Goal: Information Seeking & Learning: Learn about a topic

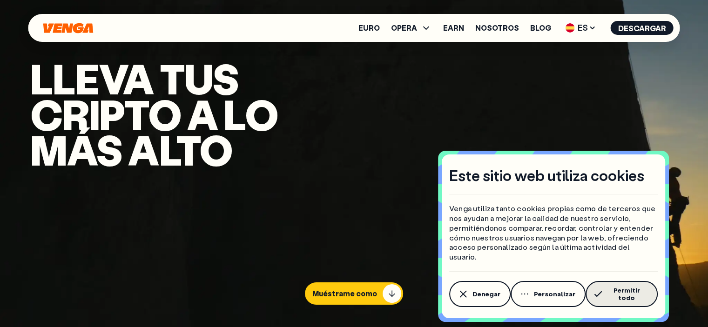
click at [637, 293] on span "Permitir todo" at bounding box center [626, 294] width 42 height 15
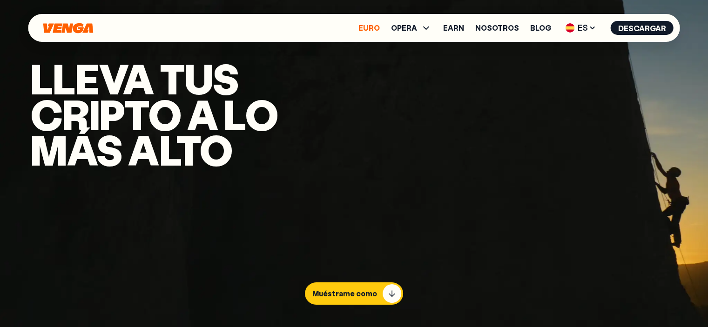
click at [375, 29] on link "Euro" at bounding box center [368, 27] width 21 height 7
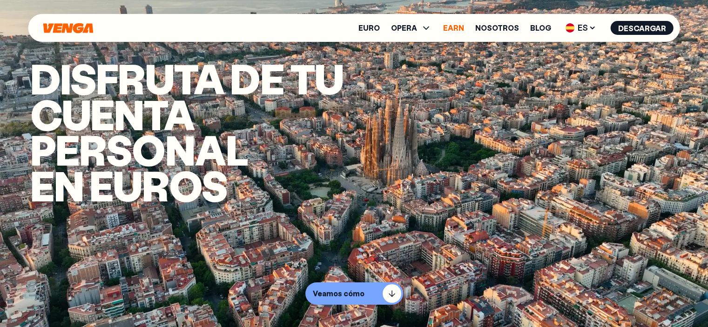
click at [460, 29] on link "Earn" at bounding box center [453, 27] width 21 height 7
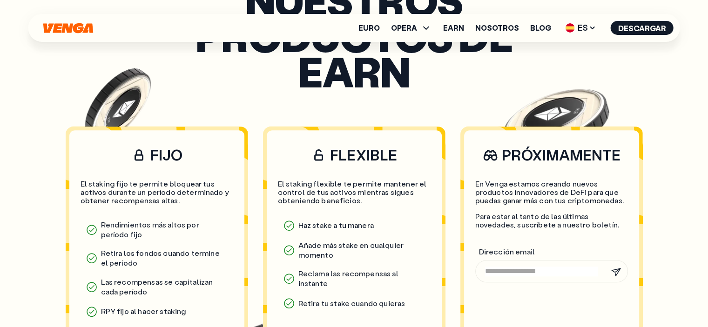
scroll to position [656, 0]
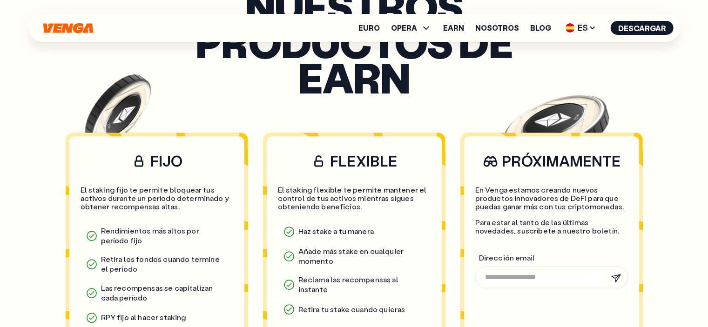
click at [361, 166] on h3 "FLEXIBLE" at bounding box center [354, 161] width 153 height 20
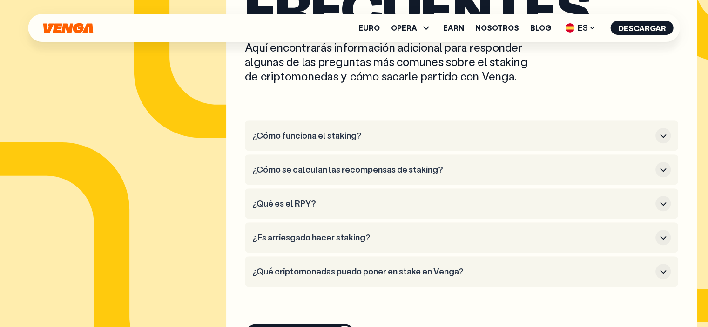
scroll to position [4340, 0]
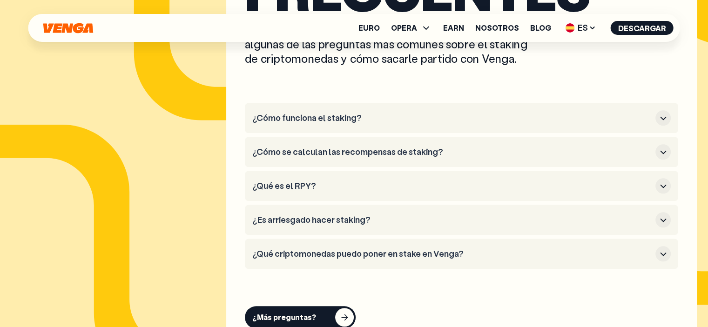
click at [401, 147] on h3 "¿Cómo se calculan las recompensas de staking?" at bounding box center [451, 152] width 399 height 10
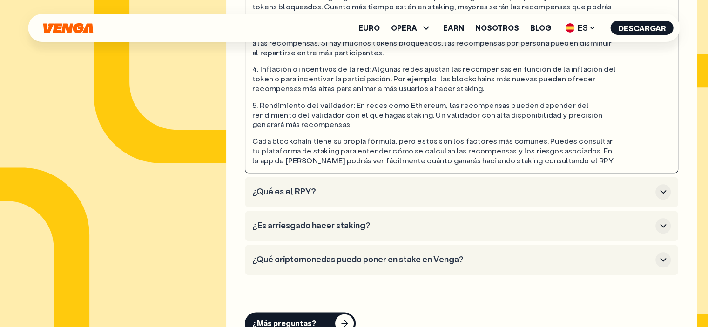
scroll to position [4588, 0]
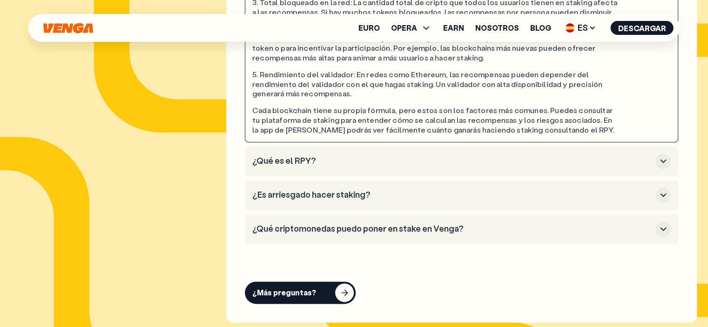
click at [305, 156] on h3 "¿Qué es el RPY?" at bounding box center [451, 161] width 399 height 10
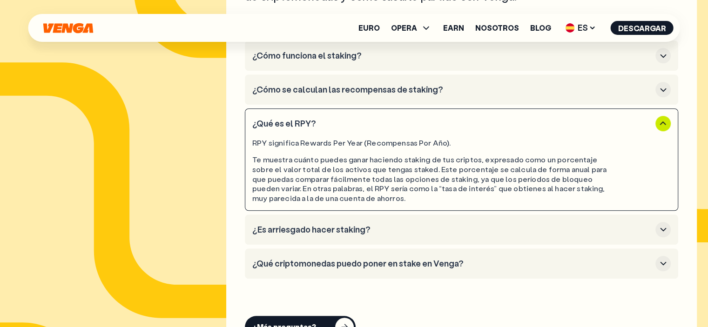
scroll to position [4402, 0]
click at [350, 259] on h3 "¿Qué criptomonedas puedo poner en stake en Venga?" at bounding box center [451, 264] width 399 height 10
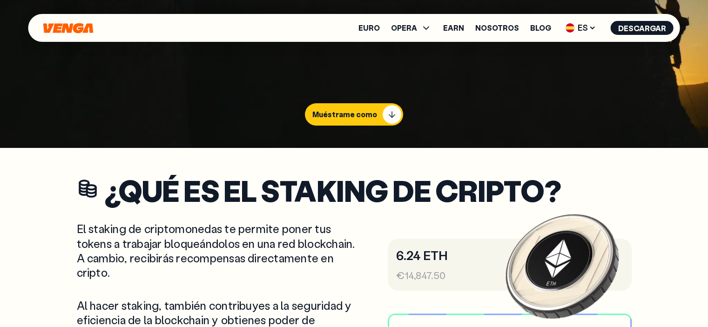
scroll to position [0, 0]
